Goal: Information Seeking & Learning: Learn about a topic

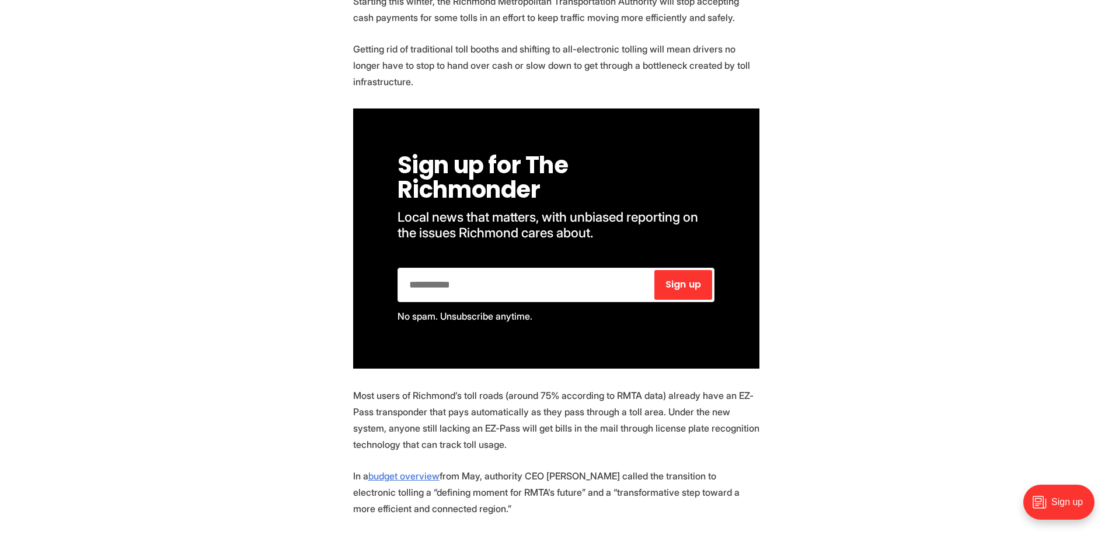
scroll to position [817, 0]
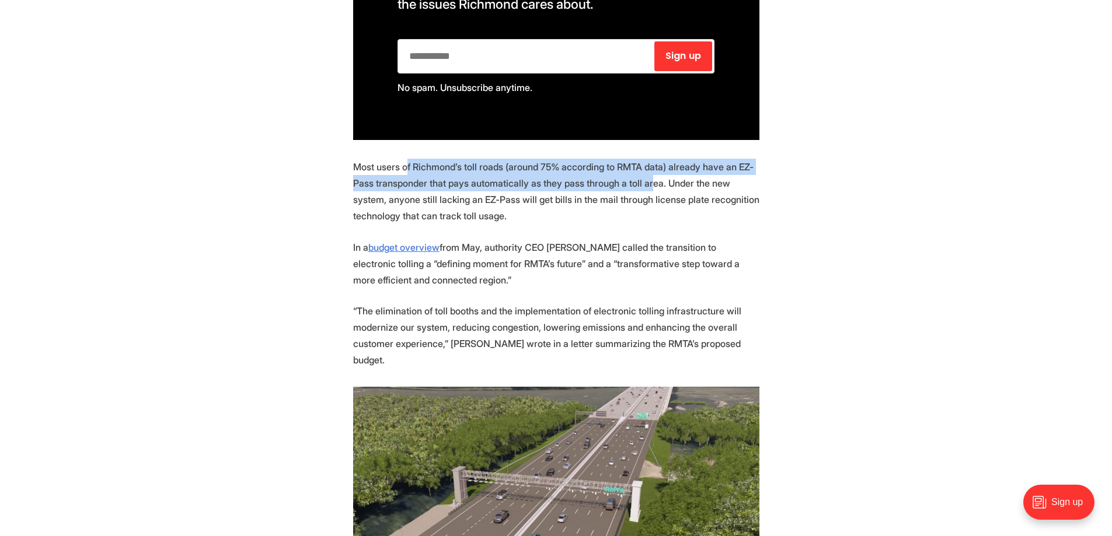
drag, startPoint x: 407, startPoint y: 169, endPoint x: 647, endPoint y: 180, distance: 240.8
click at [647, 180] on p "Most users of Richmond’s toll roads (around 75% according to RMTA data) already…" at bounding box center [556, 191] width 406 height 65
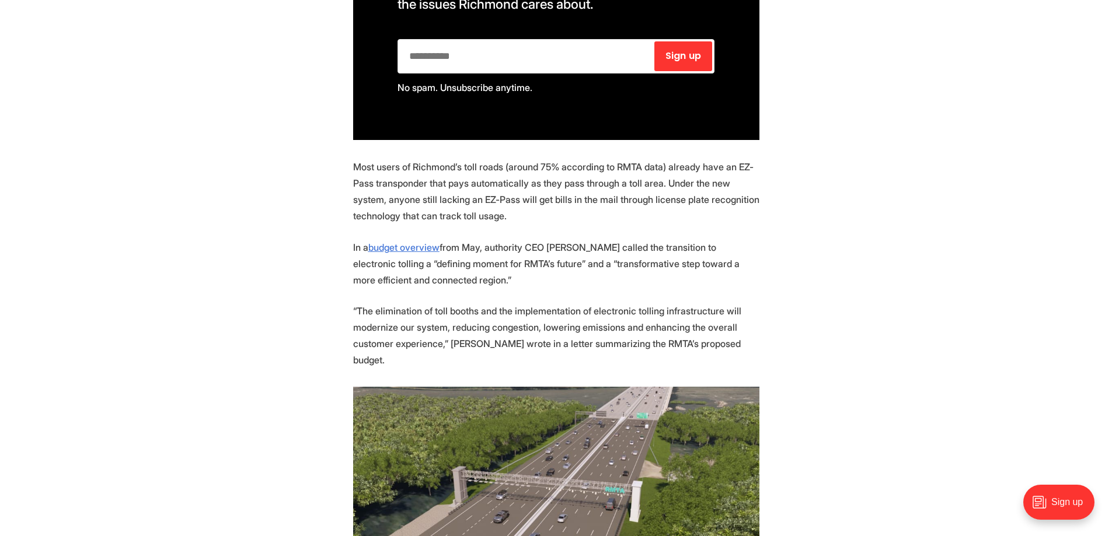
click at [426, 198] on p "Most users of Richmond’s toll roads (around 75% according to RMTA data) already…" at bounding box center [556, 191] width 406 height 65
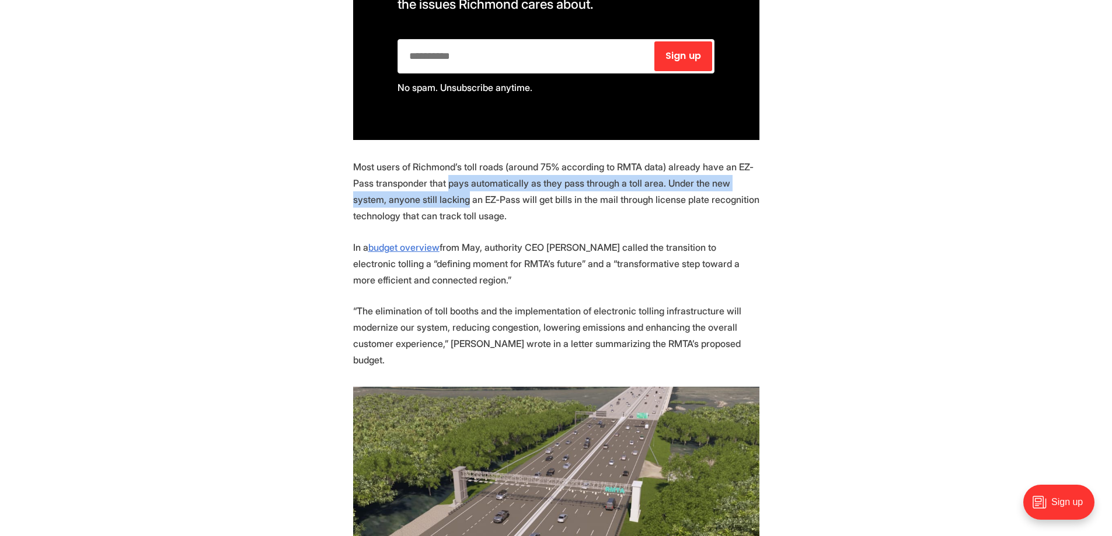
drag, startPoint x: 433, startPoint y: 208, endPoint x: 447, endPoint y: 185, distance: 26.7
click at [447, 185] on p "Most users of Richmond’s toll roads (around 75% according to RMTA data) already…" at bounding box center [556, 191] width 406 height 65
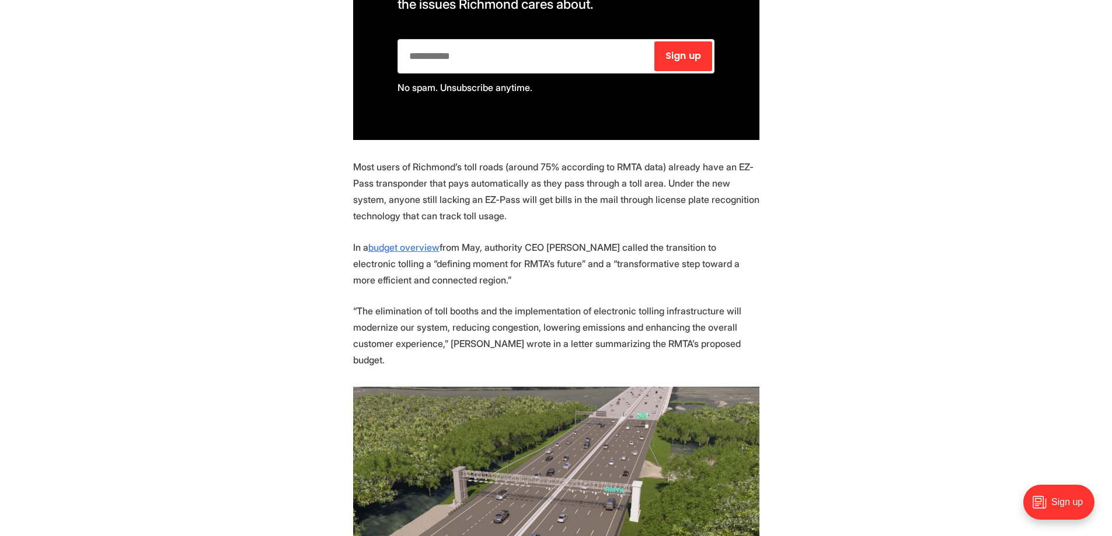
click at [437, 208] on p "Most users of Richmond’s toll roads (around 75% according to RMTA data) already…" at bounding box center [556, 191] width 406 height 65
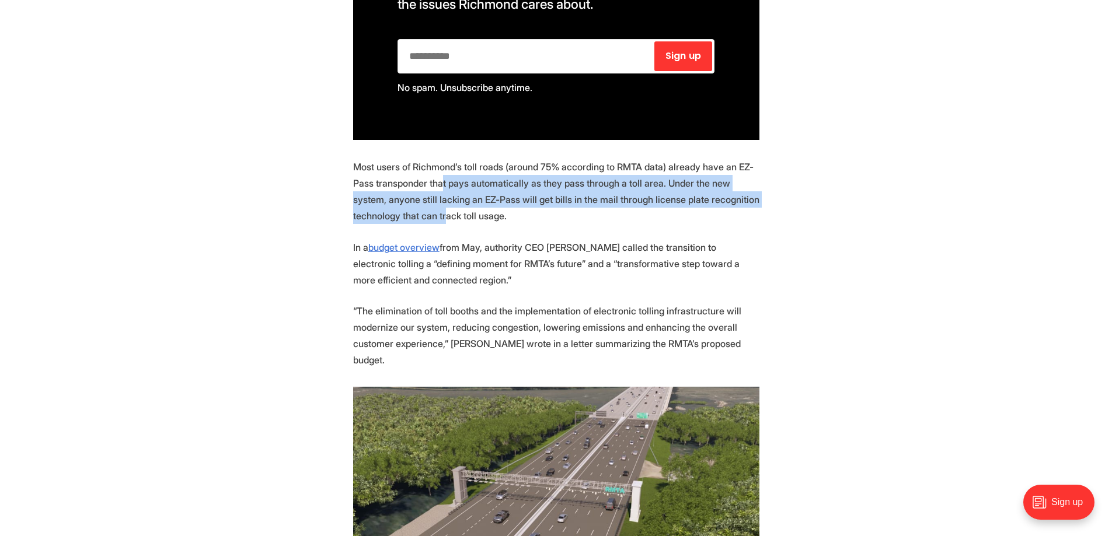
drag, startPoint x: 442, startPoint y: 221, endPoint x: 440, endPoint y: 182, distance: 39.2
click at [440, 182] on p "Most users of Richmond’s toll roads (around 75% according to RMTA data) already…" at bounding box center [556, 191] width 406 height 65
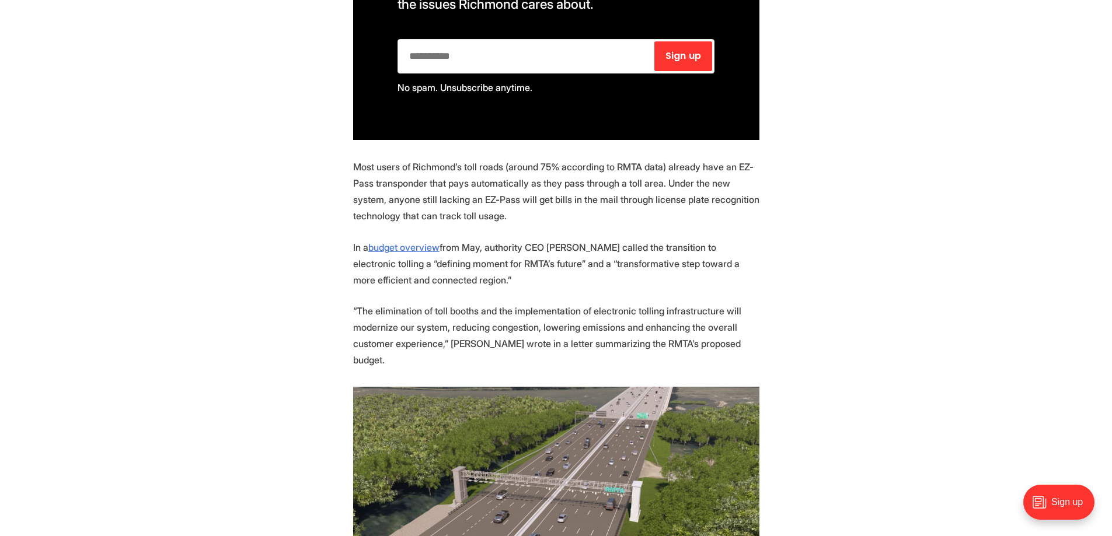
click at [417, 179] on p "Most users of Richmond’s toll roads (around 75% according to RMTA data) already…" at bounding box center [556, 191] width 406 height 65
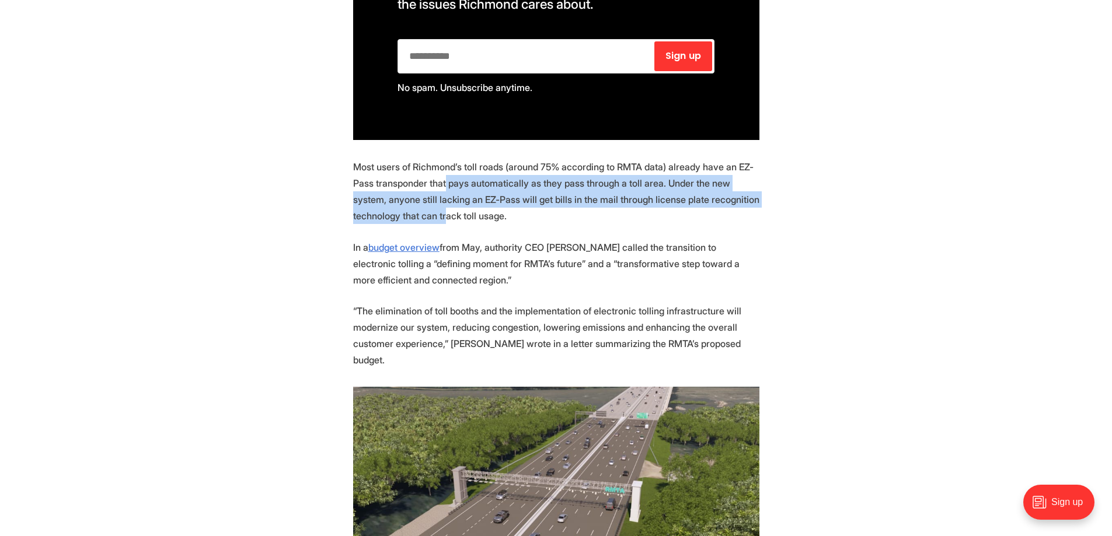
drag, startPoint x: 445, startPoint y: 179, endPoint x: 442, endPoint y: 216, distance: 37.5
click at [442, 216] on p "Most users of Richmond’s toll roads (around 75% according to RMTA data) already…" at bounding box center [556, 191] width 406 height 65
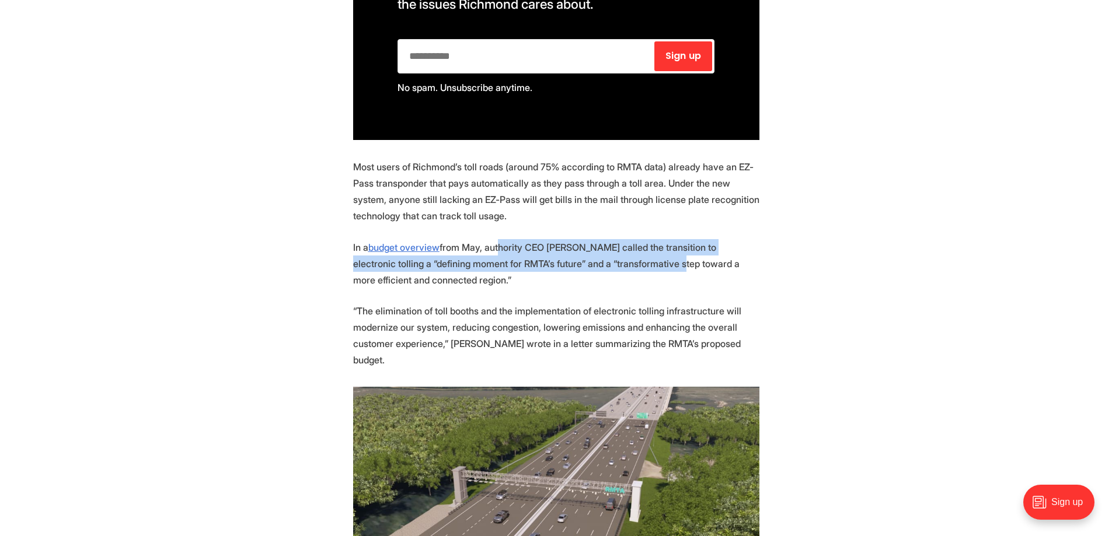
drag, startPoint x: 496, startPoint y: 244, endPoint x: 623, endPoint y: 269, distance: 129.6
click at [623, 269] on p "In a budget overview from May, authority CEO [PERSON_NAME] called the transitio…" at bounding box center [556, 263] width 406 height 49
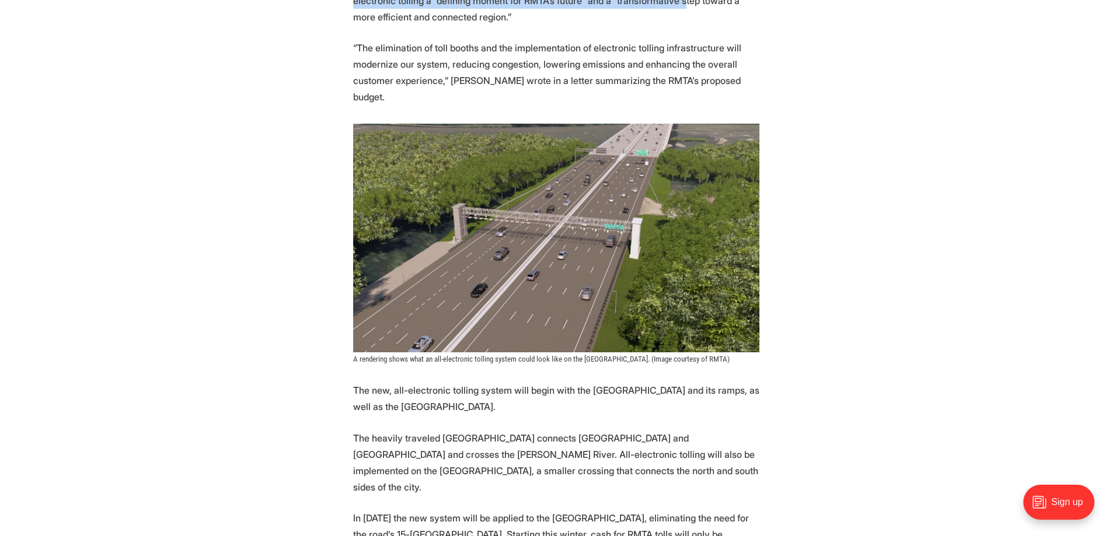
scroll to position [1109, 0]
